Goal: Transaction & Acquisition: Download file/media

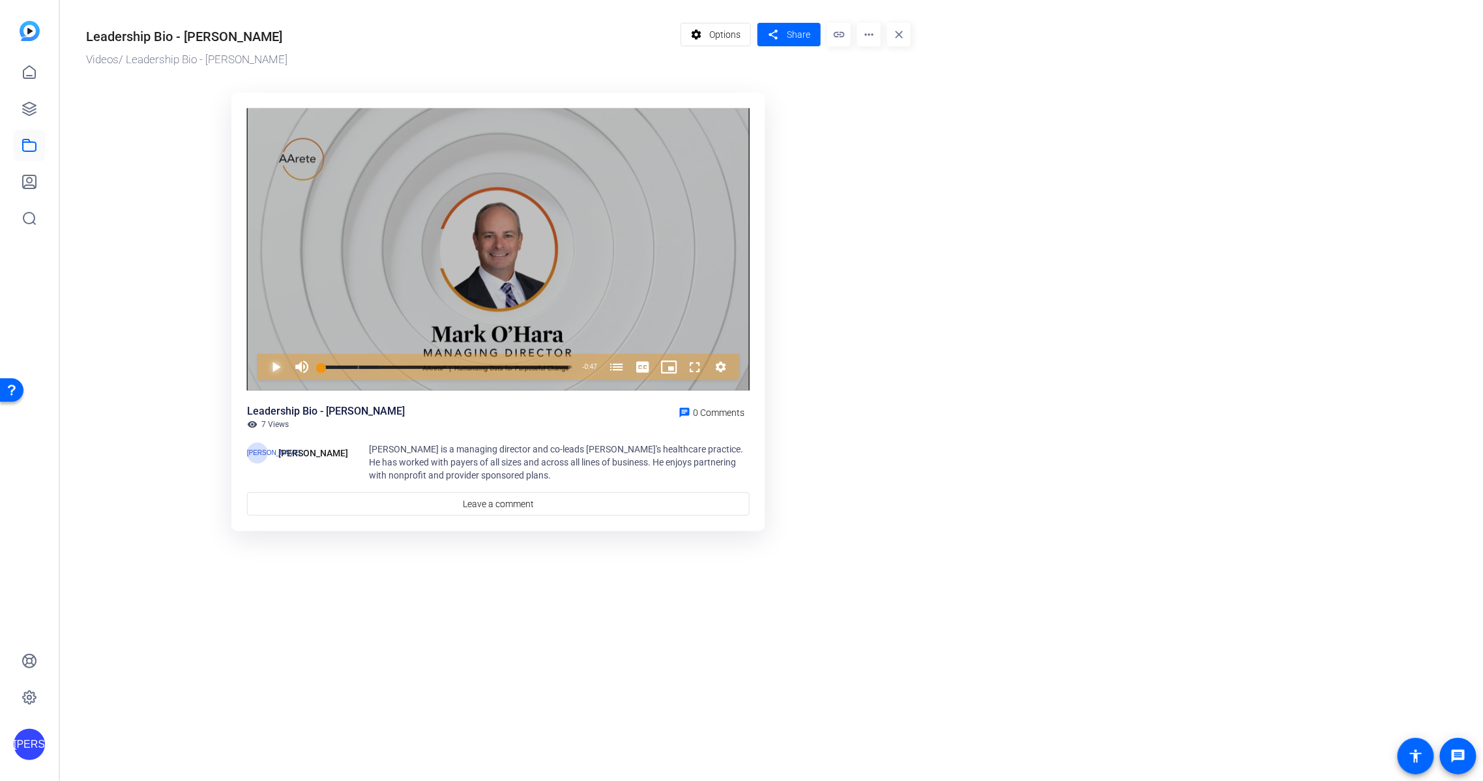
click at [263, 365] on span "Video Player" at bounding box center [263, 367] width 0 height 26
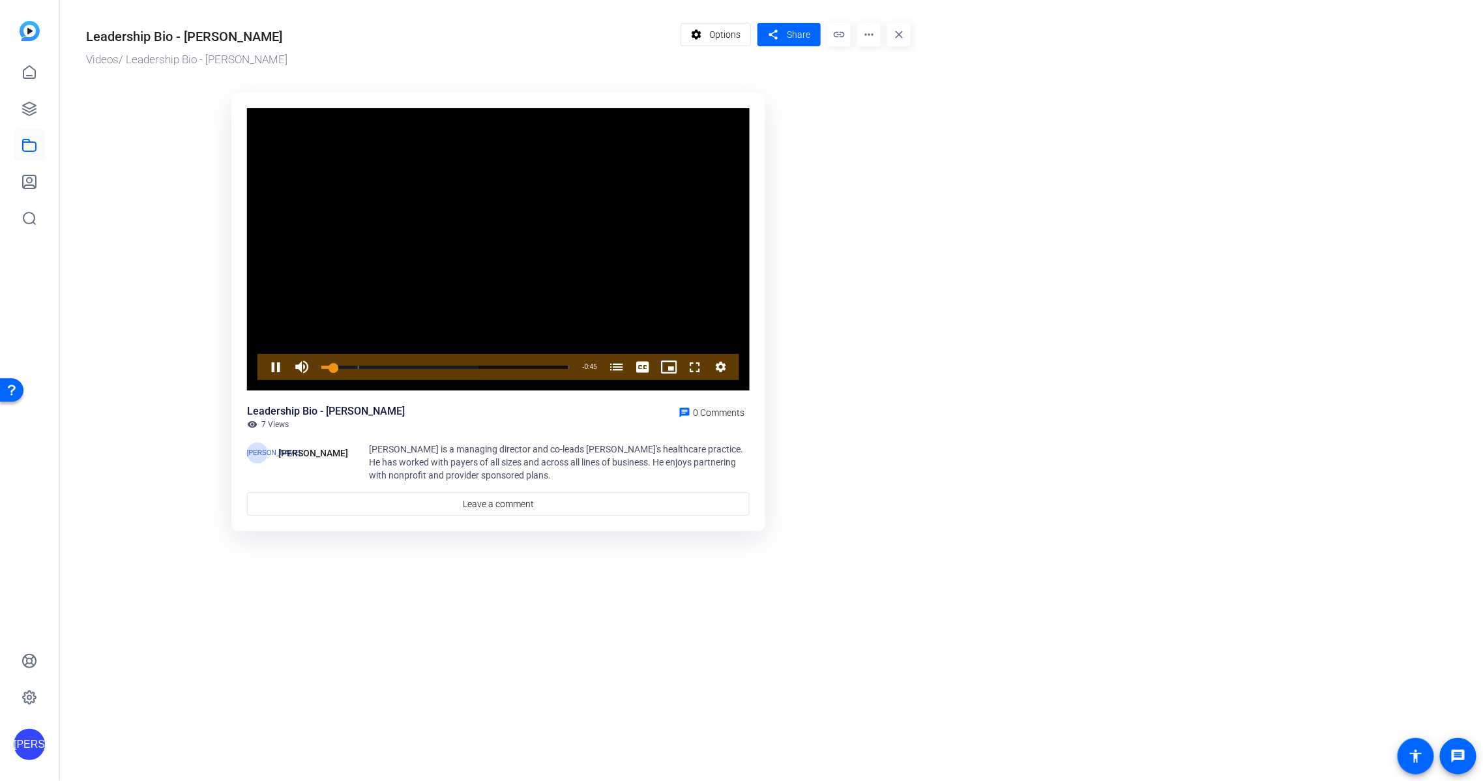
click at [279, 365] on div "Video Player is loading. Play Video Pause Mute Current Time 0:02 / Duration 0:4…" at bounding box center [498, 249] width 503 height 283
click at [263, 368] on span "Video Player" at bounding box center [263, 367] width 0 height 26
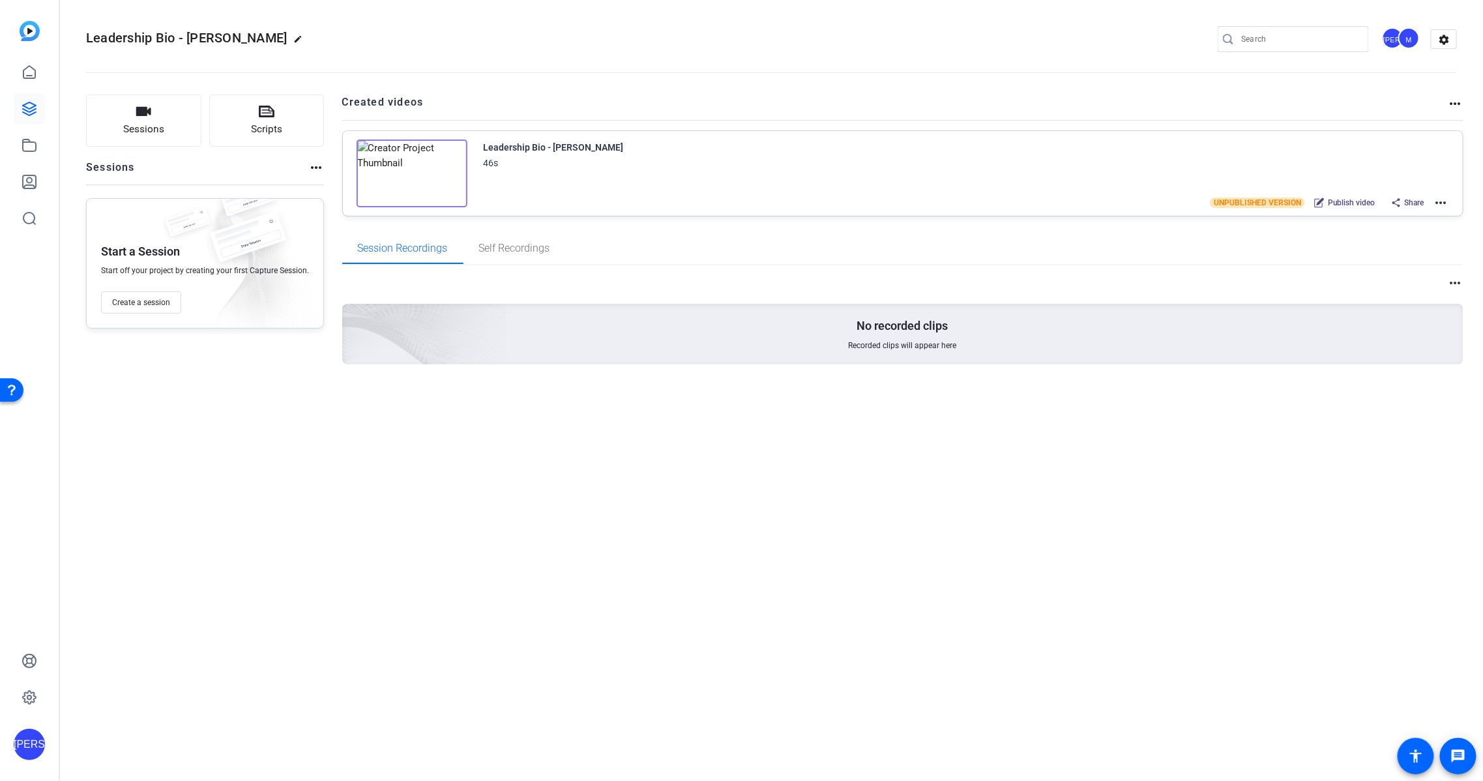
click at [1356, 202] on span "Publish video" at bounding box center [1352, 202] width 48 height 10
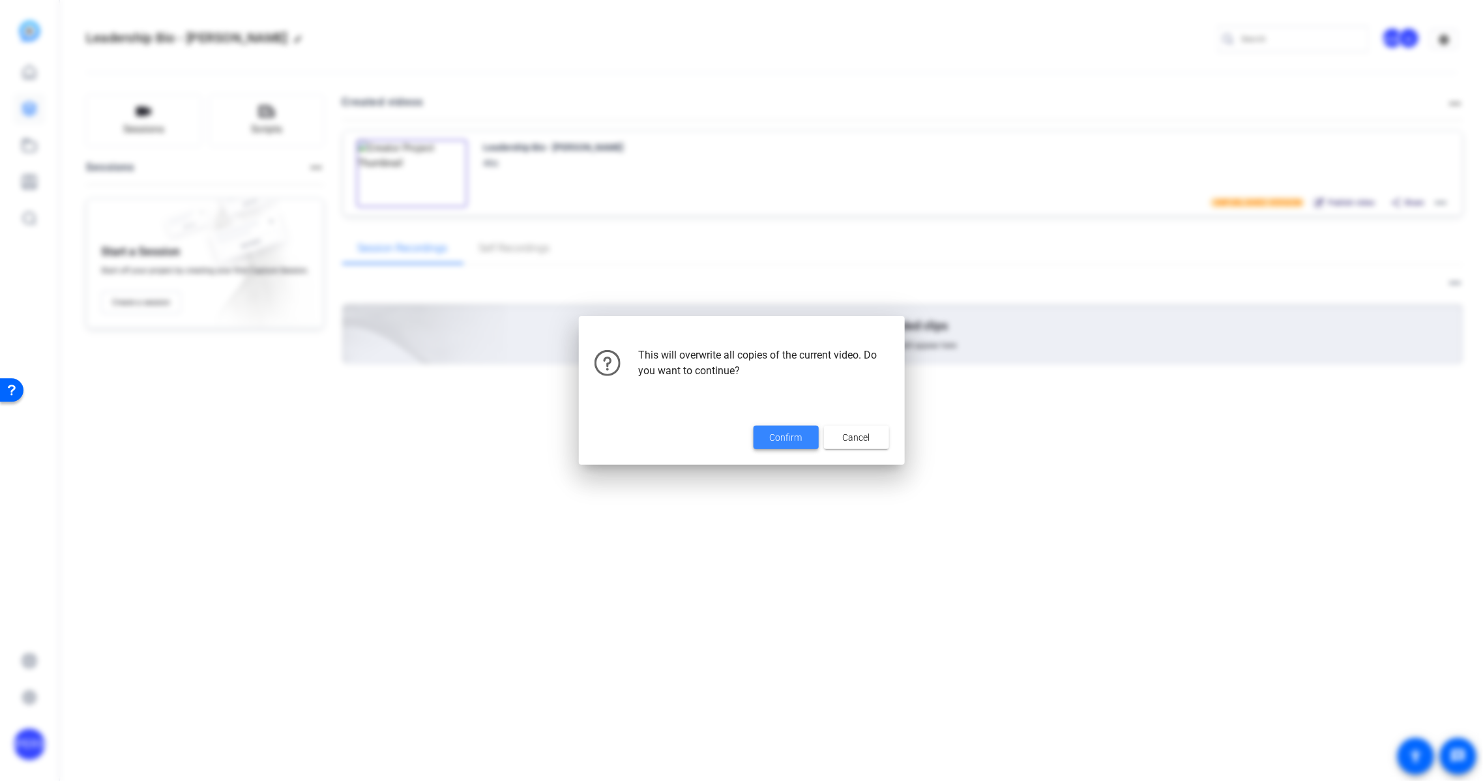
click at [799, 443] on span "Confirm" at bounding box center [786, 438] width 33 height 14
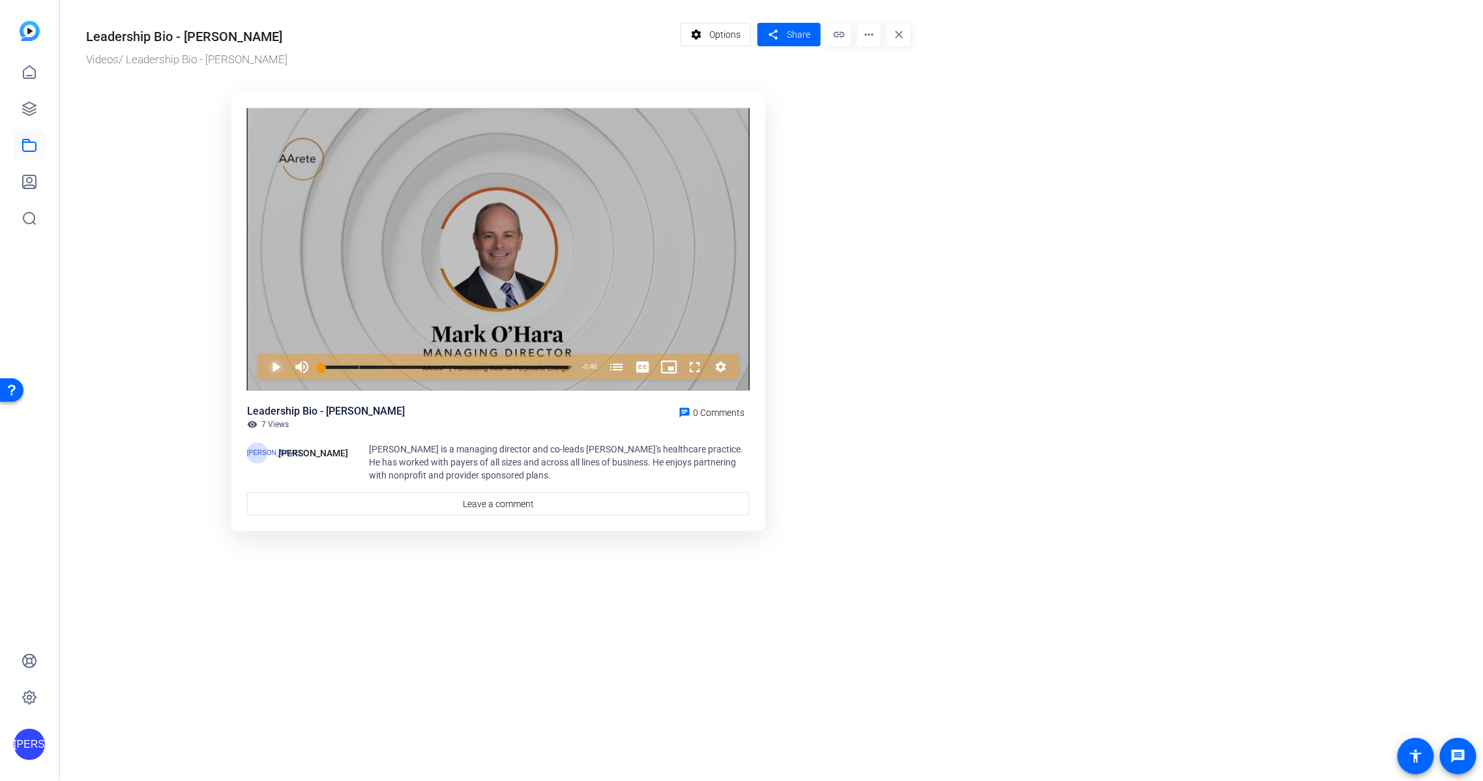
click at [263, 372] on span "Video Player" at bounding box center [263, 367] width 0 height 26
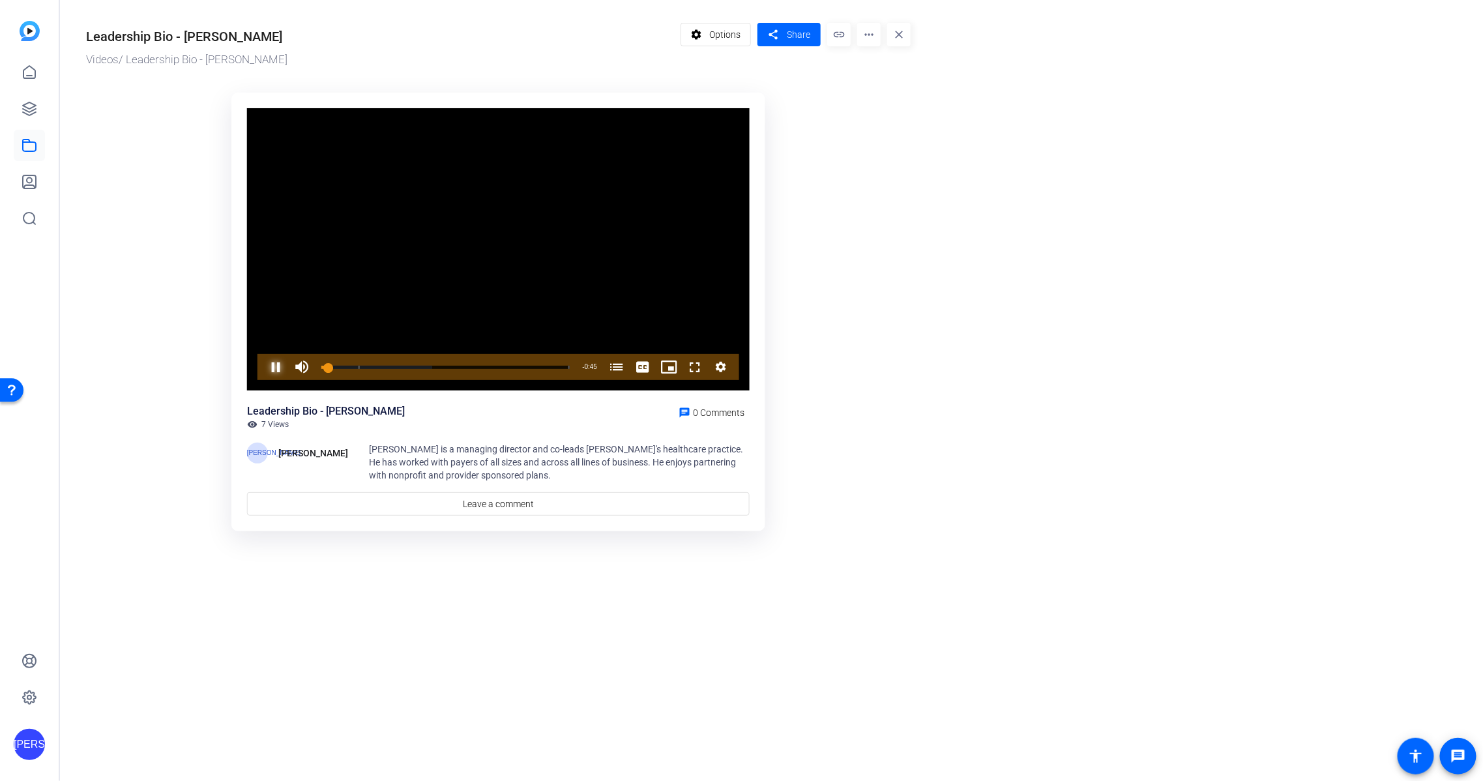
click at [263, 372] on span "Video Player" at bounding box center [263, 367] width 0 height 26
click at [263, 373] on span "Video Player" at bounding box center [263, 367] width 0 height 26
click at [263, 367] on span "Video Player" at bounding box center [263, 367] width 0 height 26
click at [263, 364] on span "Video Player" at bounding box center [263, 367] width 0 height 26
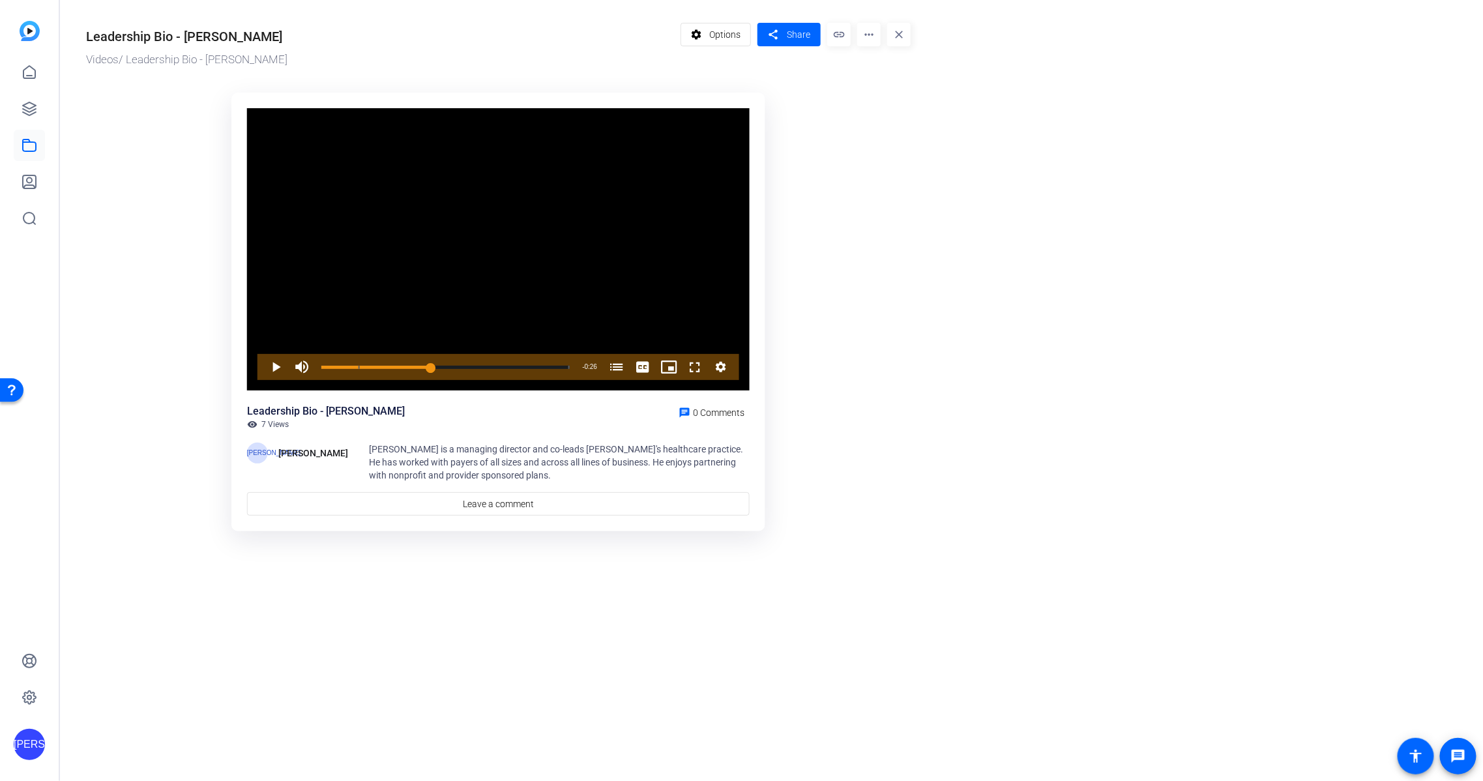
click at [935, 481] on or-hosting-video-details "Leadership Bio - [PERSON_NAME] Videos / Leadership Bio - [PERSON_NAME] settings…" at bounding box center [768, 275] width 1416 height 551
click at [873, 39] on mat-icon "more_horiz" at bounding box center [868, 34] width 23 height 23
click at [883, 109] on span "Download" at bounding box center [895, 106] width 54 height 16
